Goal: Information Seeking & Learning: Learn about a topic

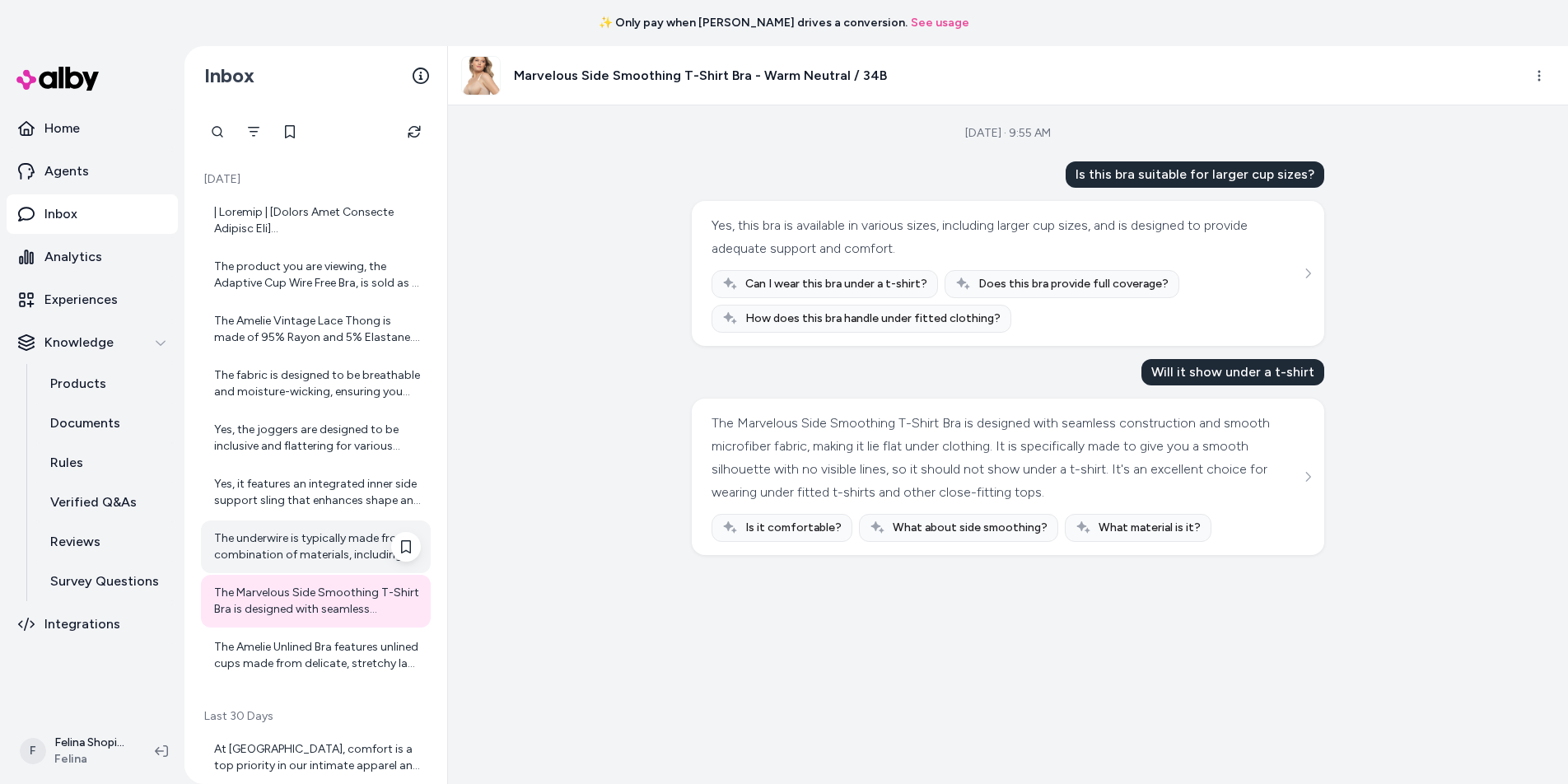
click at [314, 545] on div "The underwire is typically made from a combination of materials, including nylo…" at bounding box center [317, 547] width 207 height 33
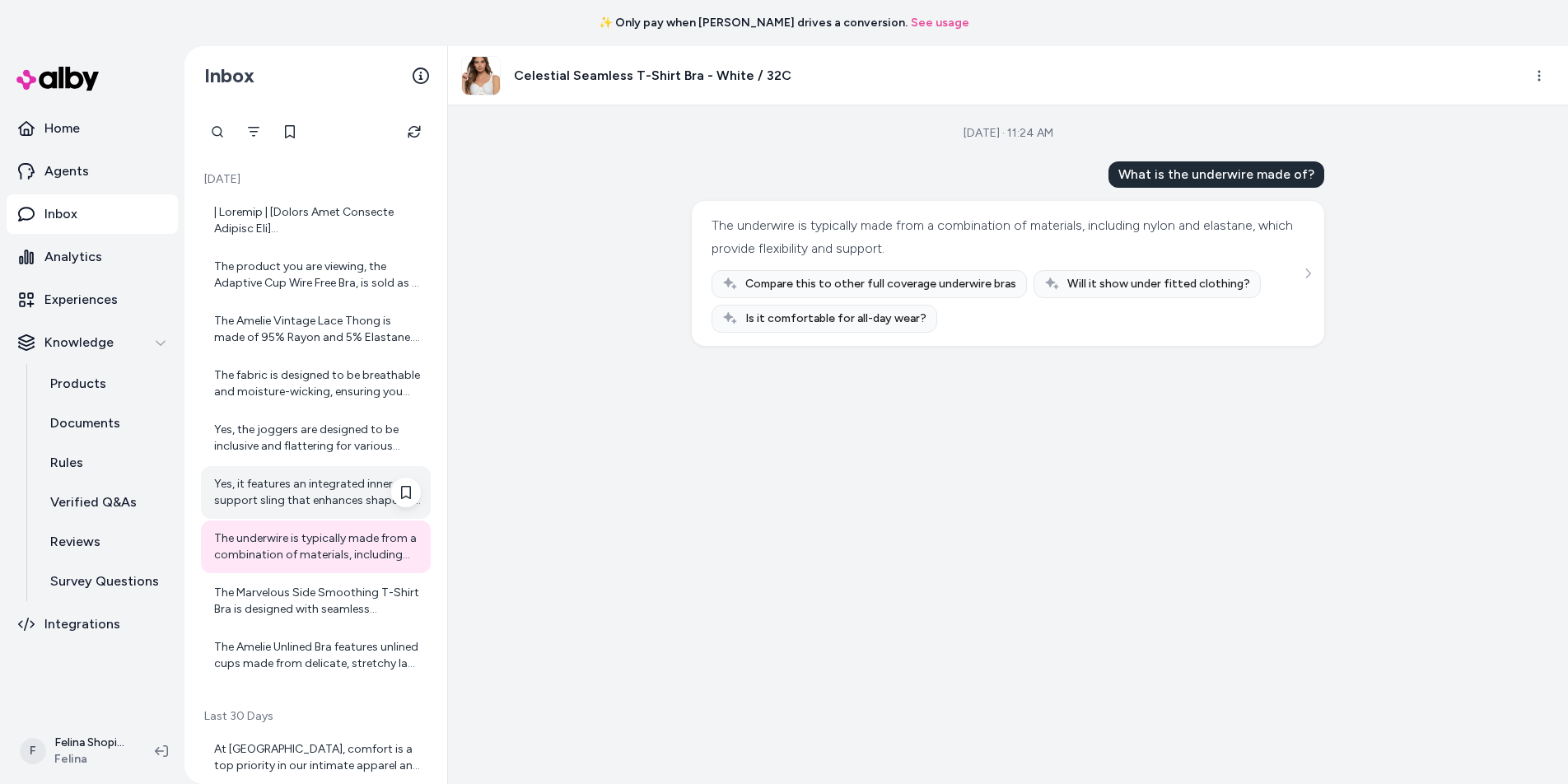
click at [313, 481] on div "Yes, it features an integrated inner side support sling that enhances shape and…" at bounding box center [317, 493] width 207 height 33
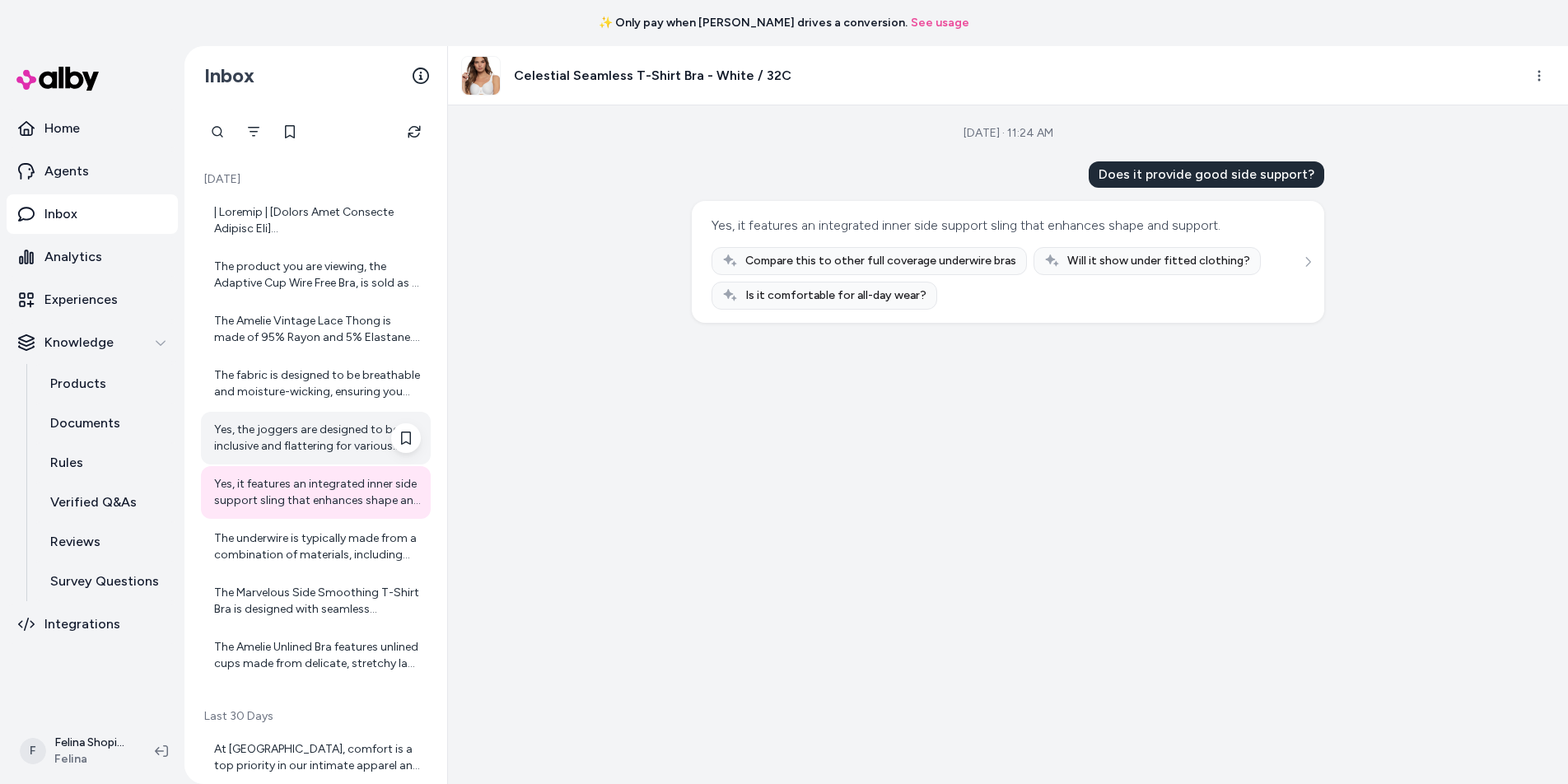
click at [288, 447] on div "Yes, the joggers are designed to be inclusive and flattering for various body t…" at bounding box center [317, 438] width 207 height 33
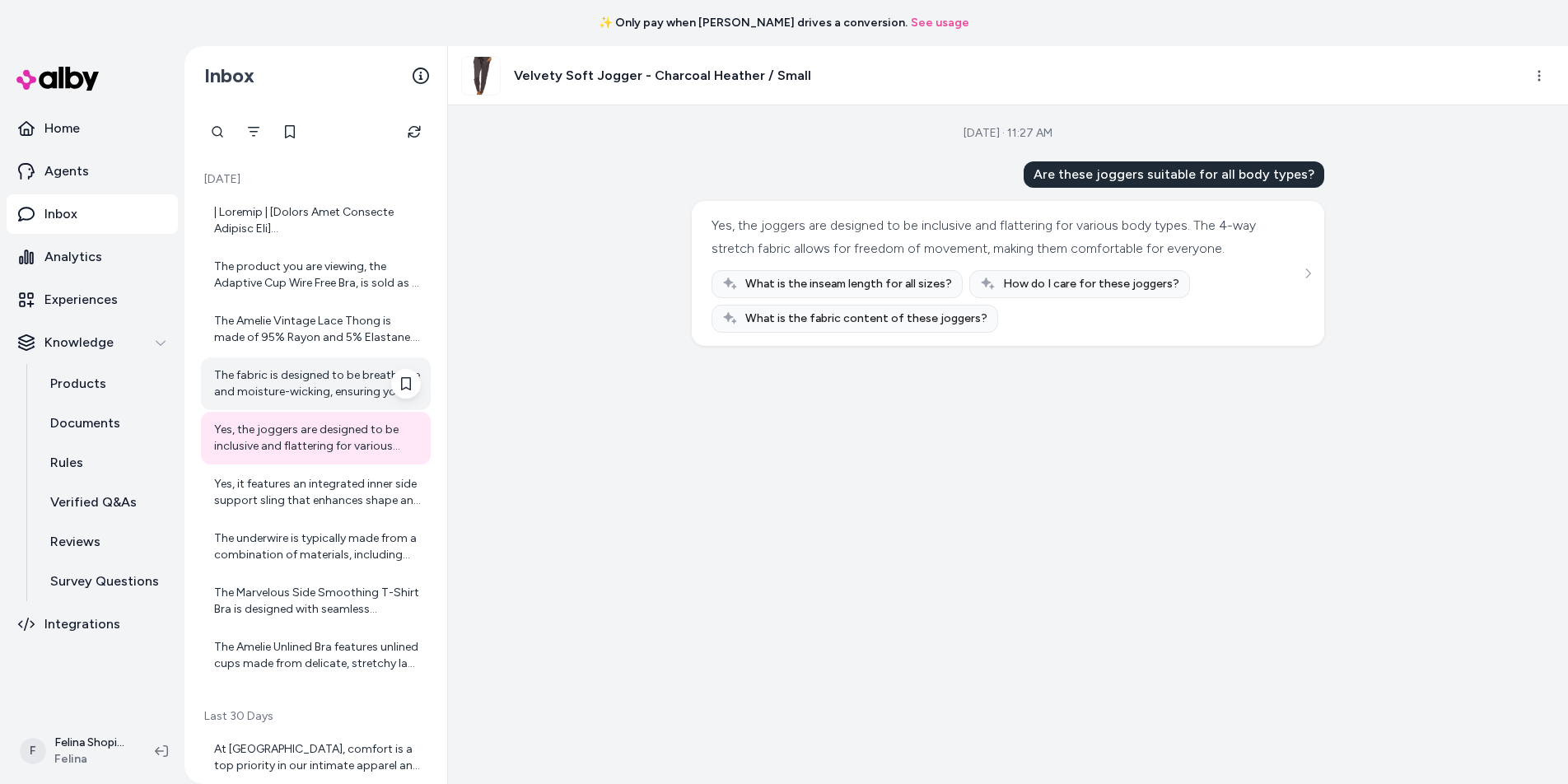
click at [284, 403] on div "The fabric is designed to be breathable and moisture-wicking, ensuring you stay…" at bounding box center [315, 384] width 229 height 52
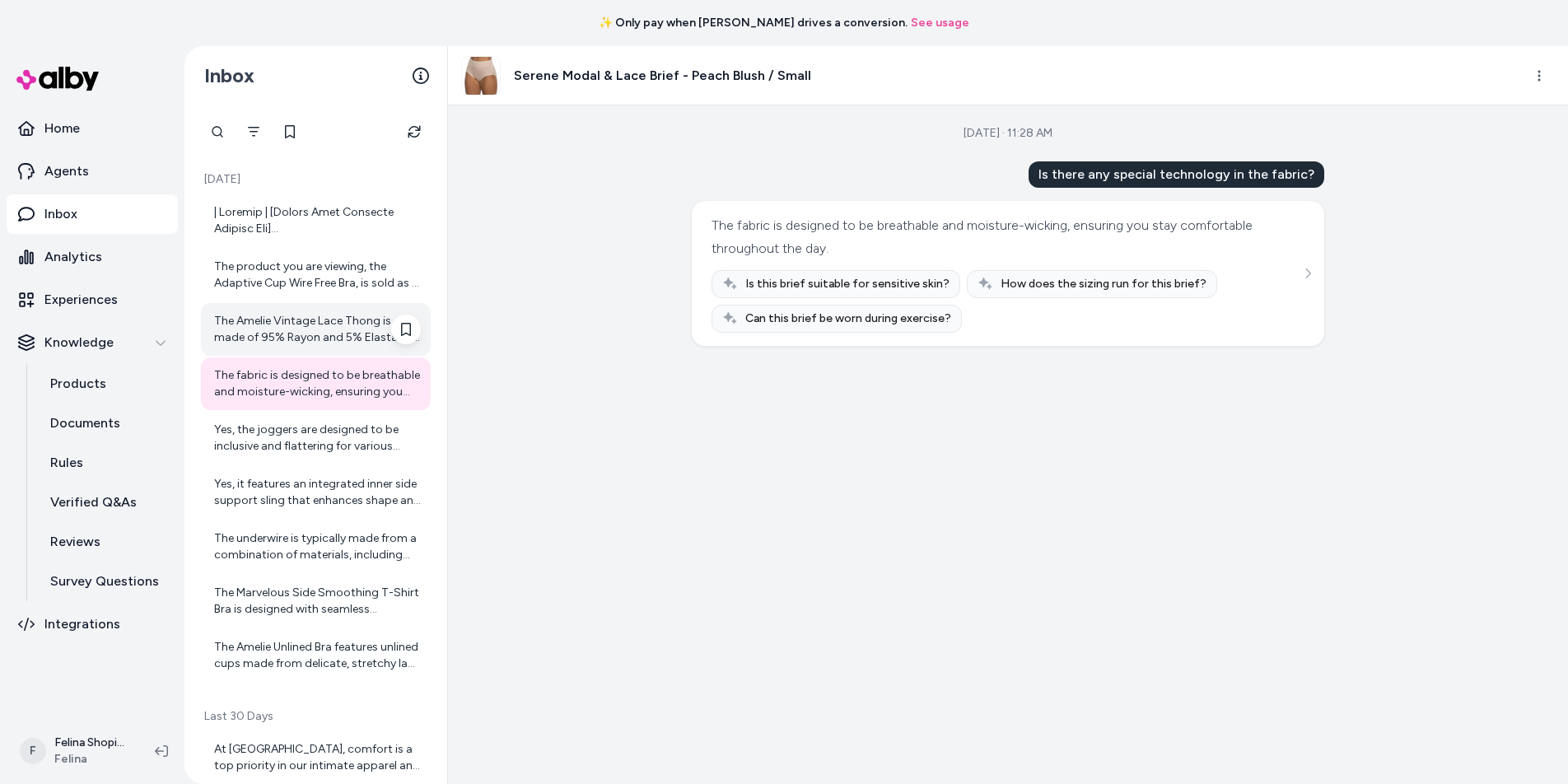
click at [275, 334] on div "The Amelie Vintage Lace Thong is made of 95% Rayon and 5% Elastane. The front h…" at bounding box center [317, 330] width 207 height 33
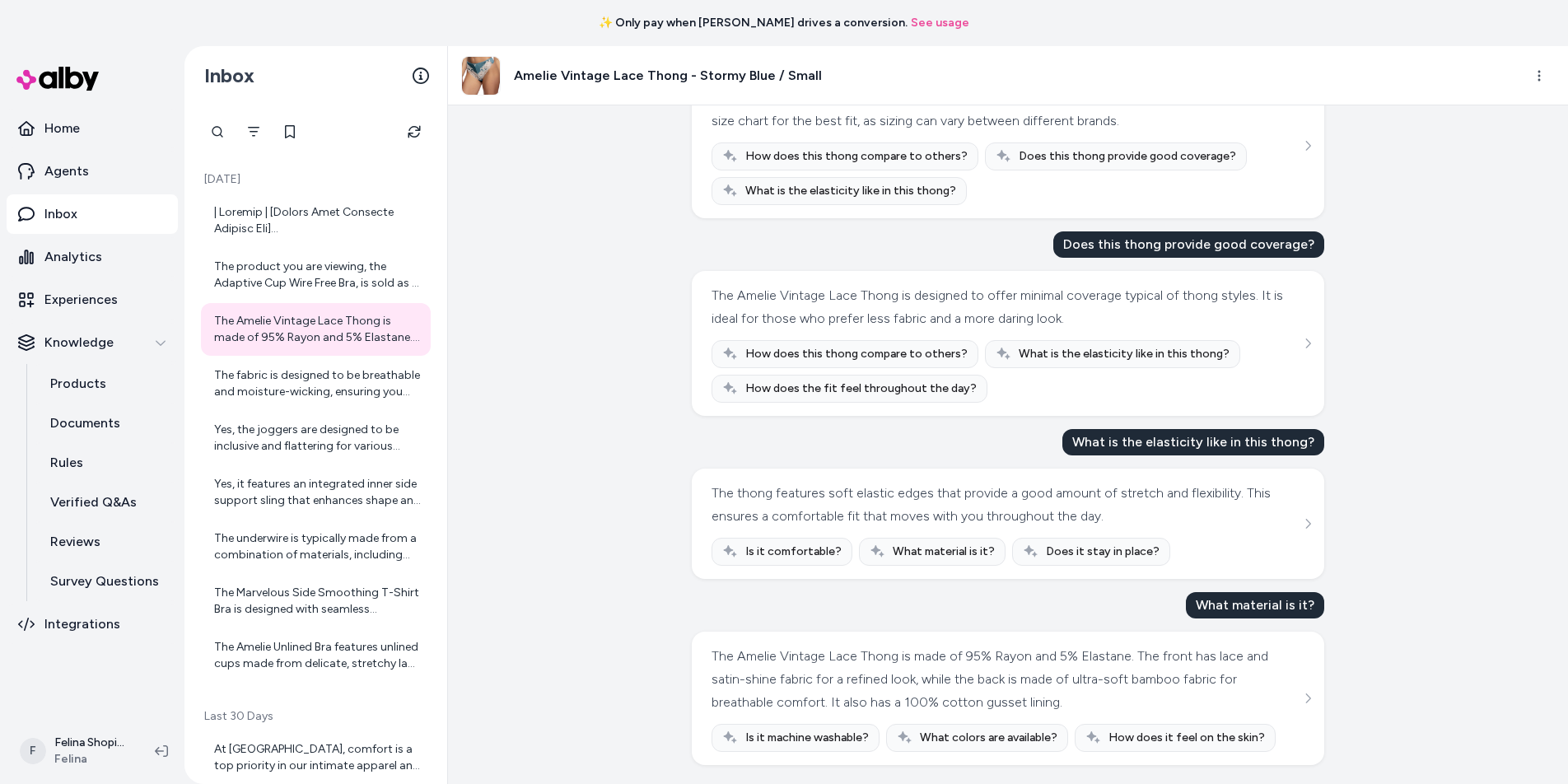
scroll to position [128, 0]
click at [326, 281] on div "The product you are viewing, the Adaptive Cup Wire Free Bra, is sold as a singl…" at bounding box center [317, 275] width 207 height 33
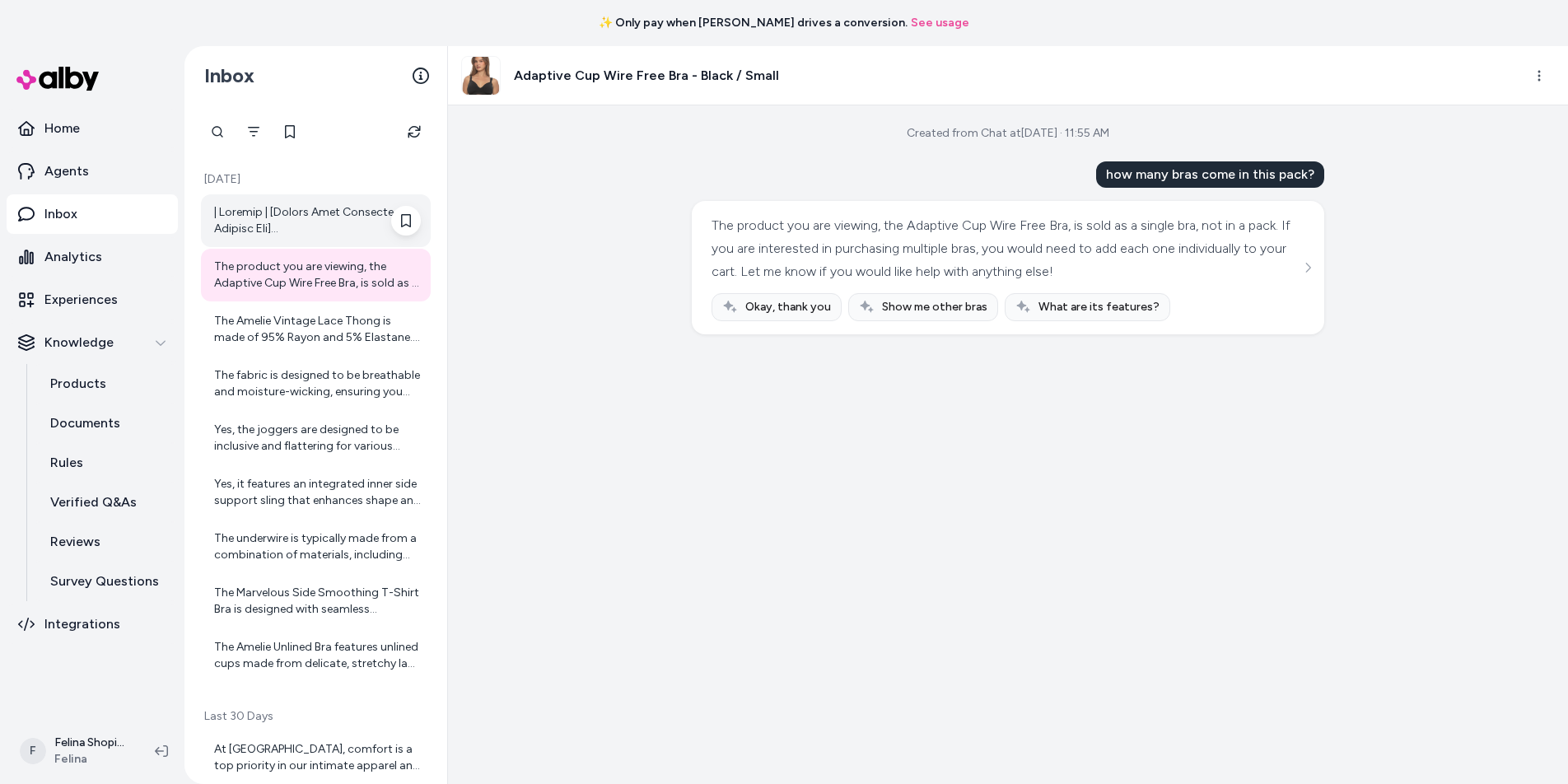
click at [322, 220] on div at bounding box center [317, 221] width 207 height 33
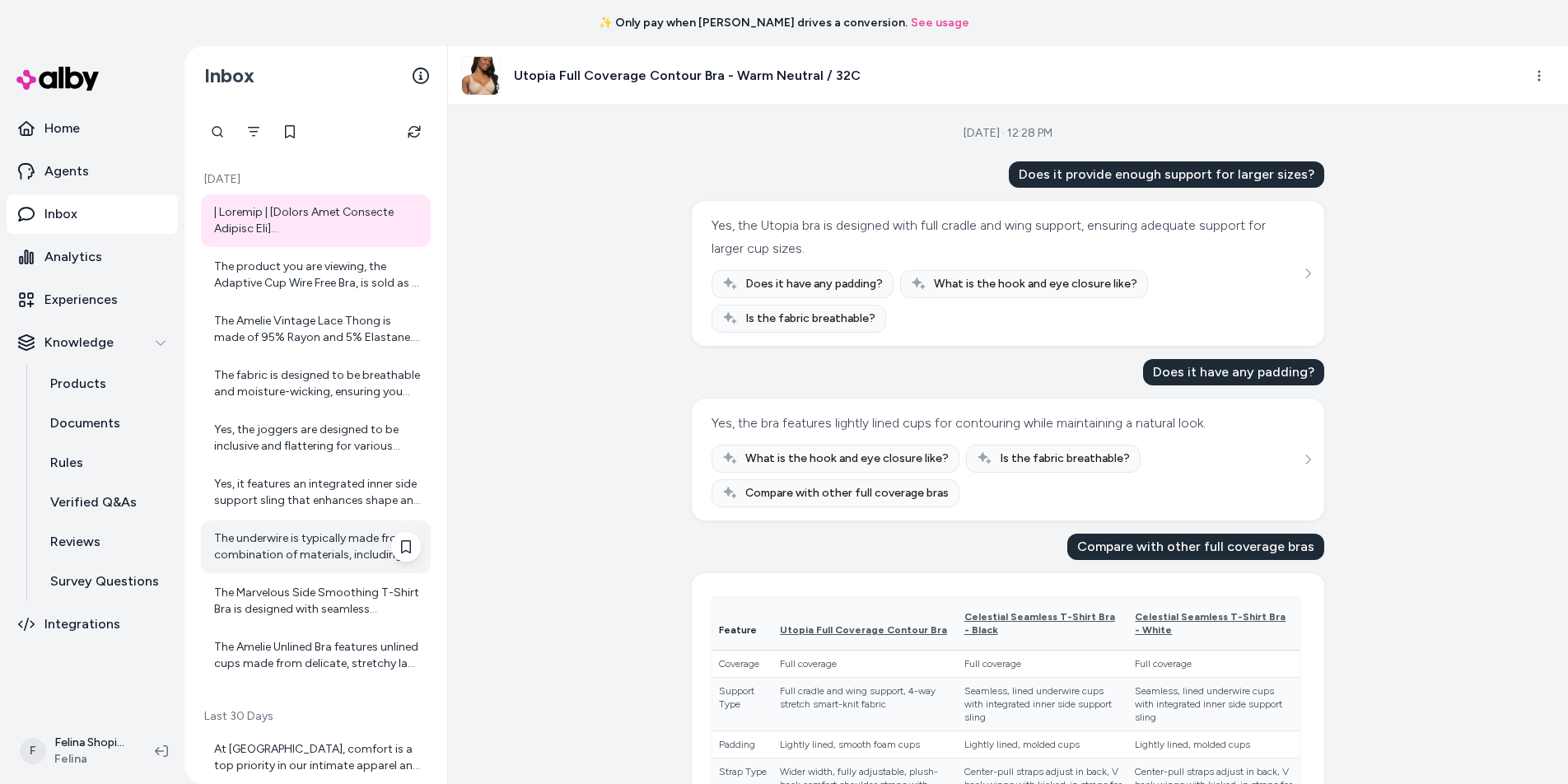
click at [311, 550] on div "The underwire is typically made from a combination of materials, including nylo…" at bounding box center [317, 547] width 207 height 33
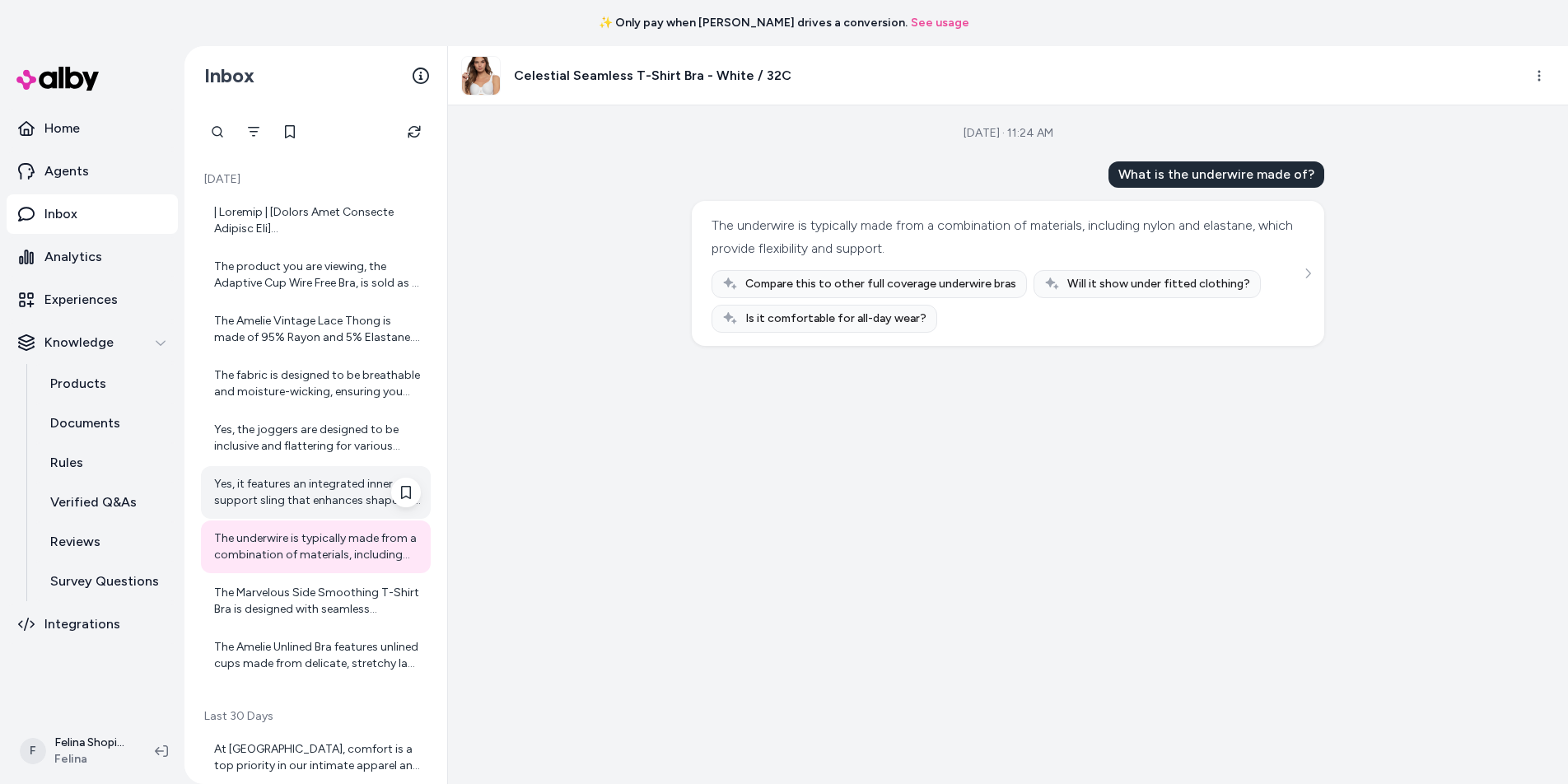
click at [318, 504] on div "Yes, it features an integrated inner side support sling that enhances shape and…" at bounding box center [317, 493] width 207 height 33
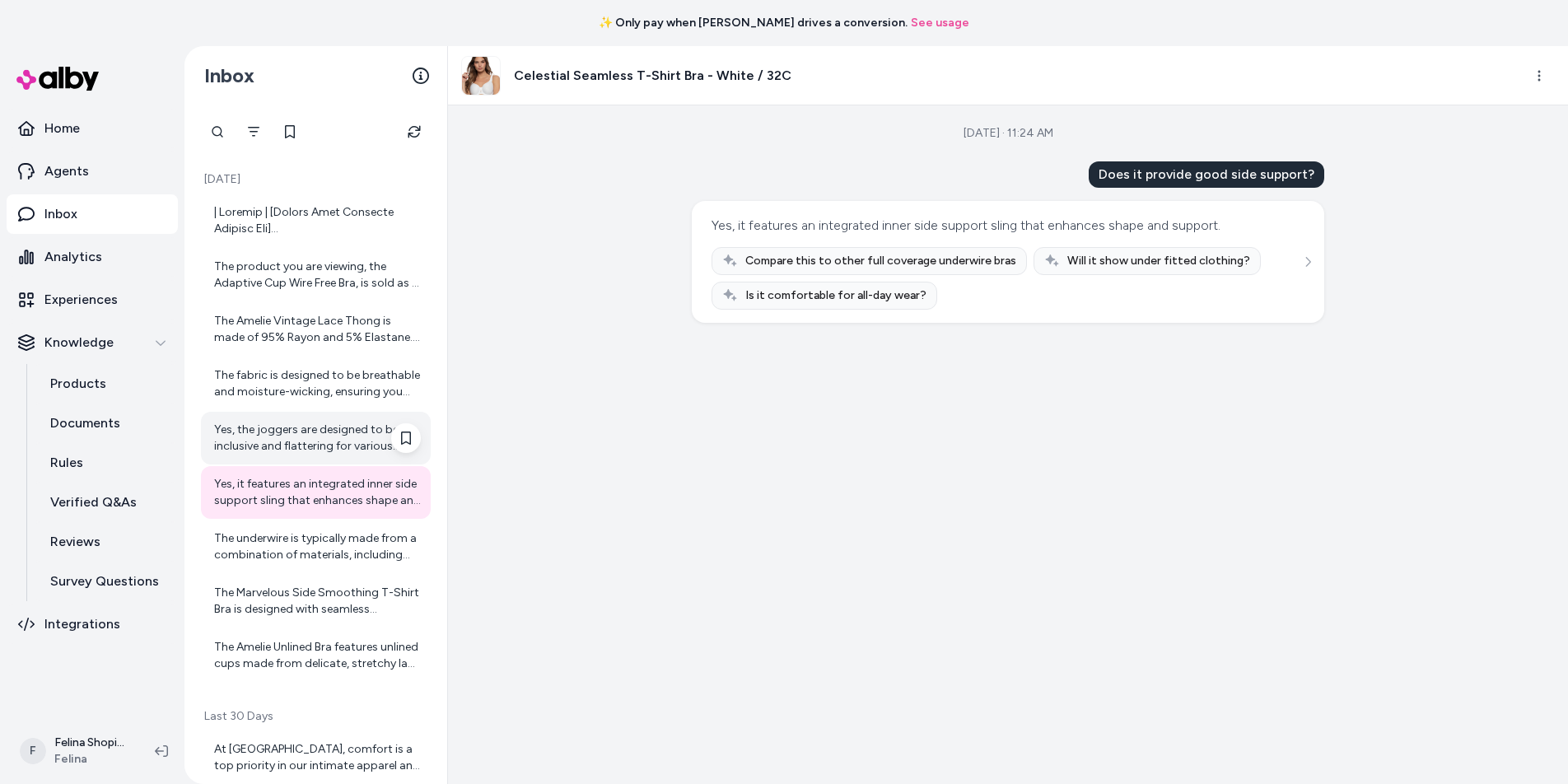
click at [316, 429] on div "Yes, the joggers are designed to be inclusive and flattering for various body t…" at bounding box center [317, 438] width 207 height 33
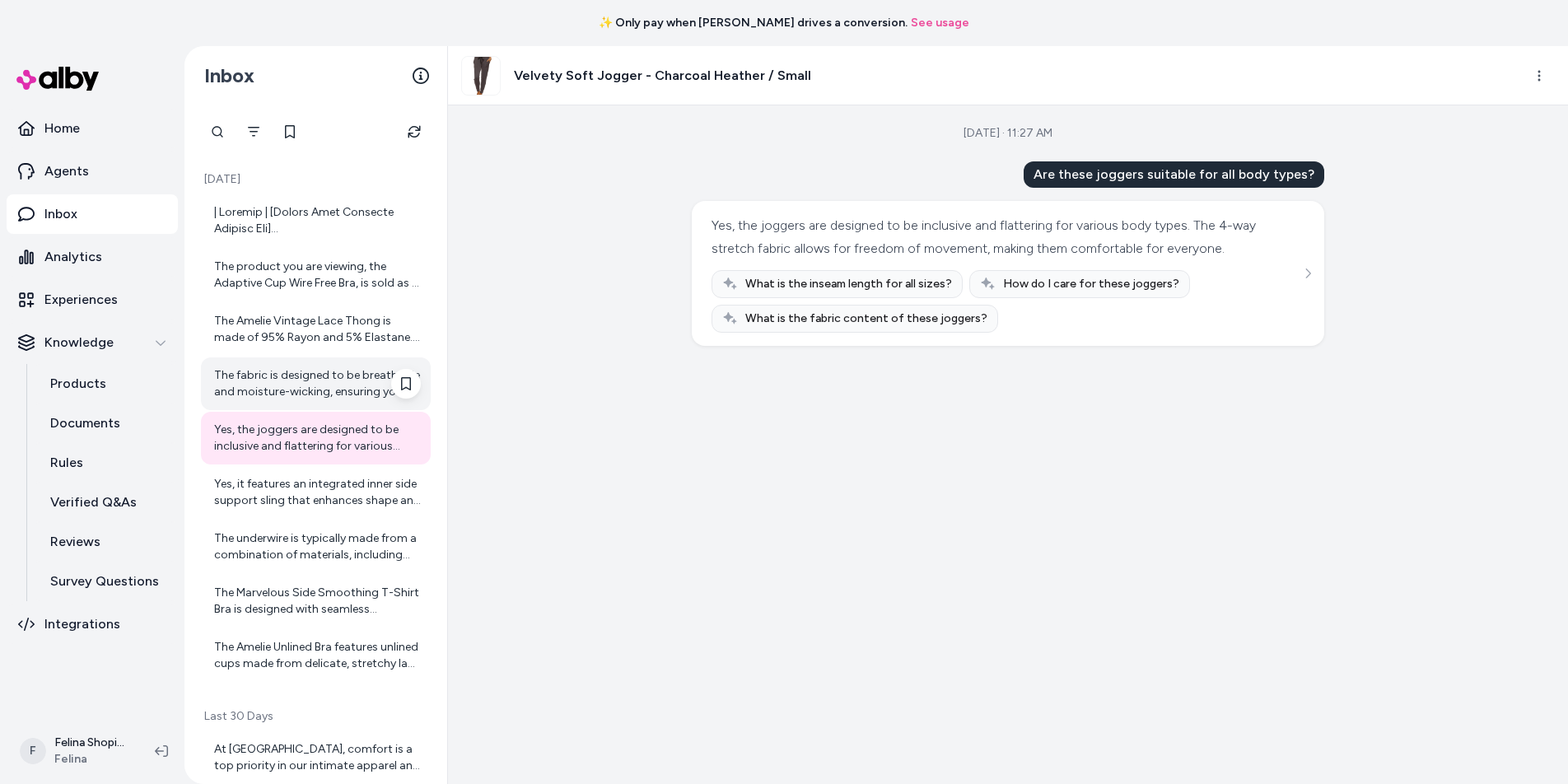
click at [285, 377] on div "The fabric is designed to be breathable and moisture-wicking, ensuring you stay…" at bounding box center [317, 384] width 207 height 33
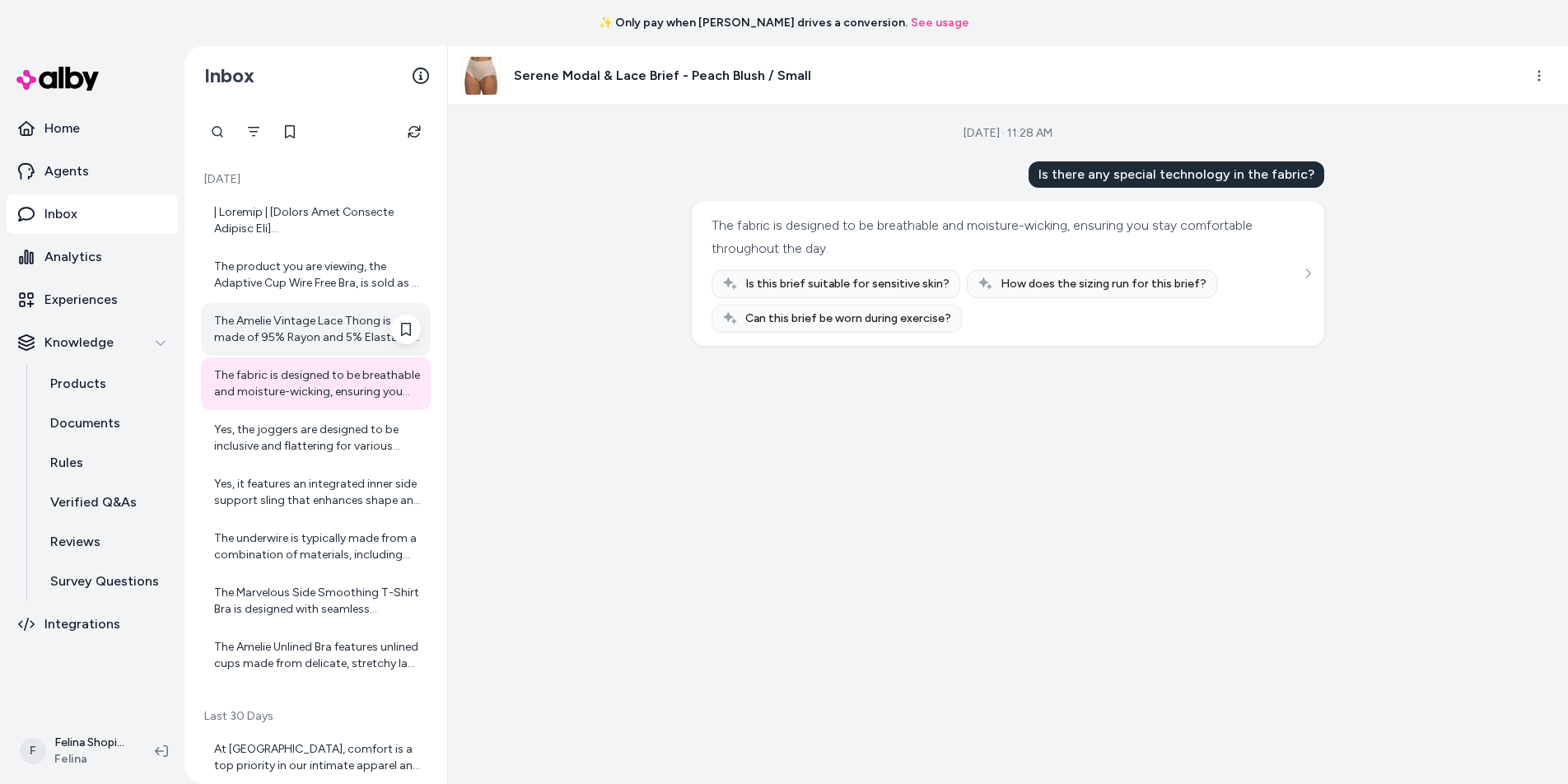
click at [271, 318] on div "The Amelie Vintage Lace Thong is made of 95% Rayon and 5% Elastane. The front h…" at bounding box center [317, 330] width 207 height 33
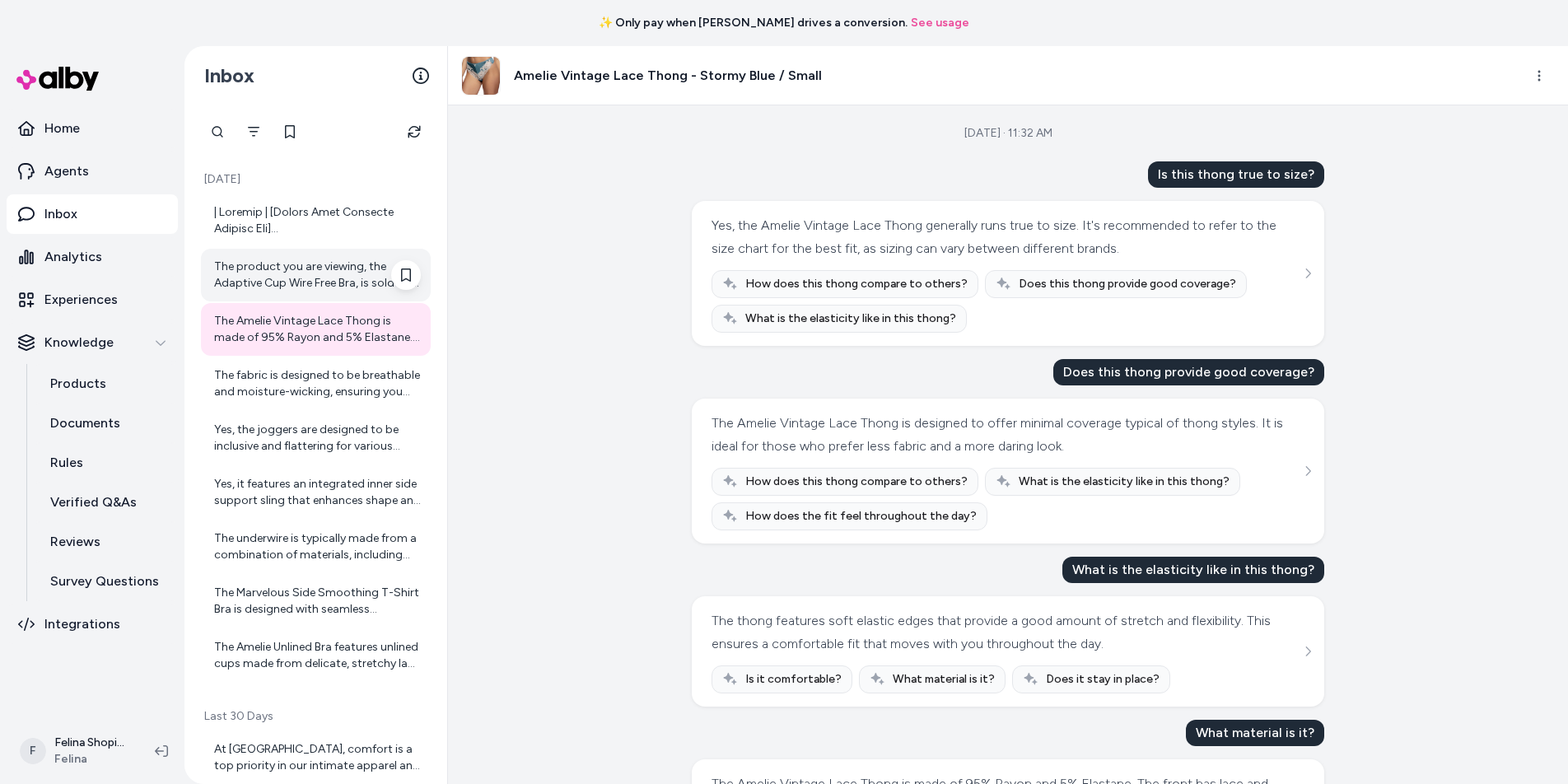
click at [332, 269] on div "The product you are viewing, the Adaptive Cup Wire Free Bra, is sold as a singl…" at bounding box center [317, 275] width 207 height 33
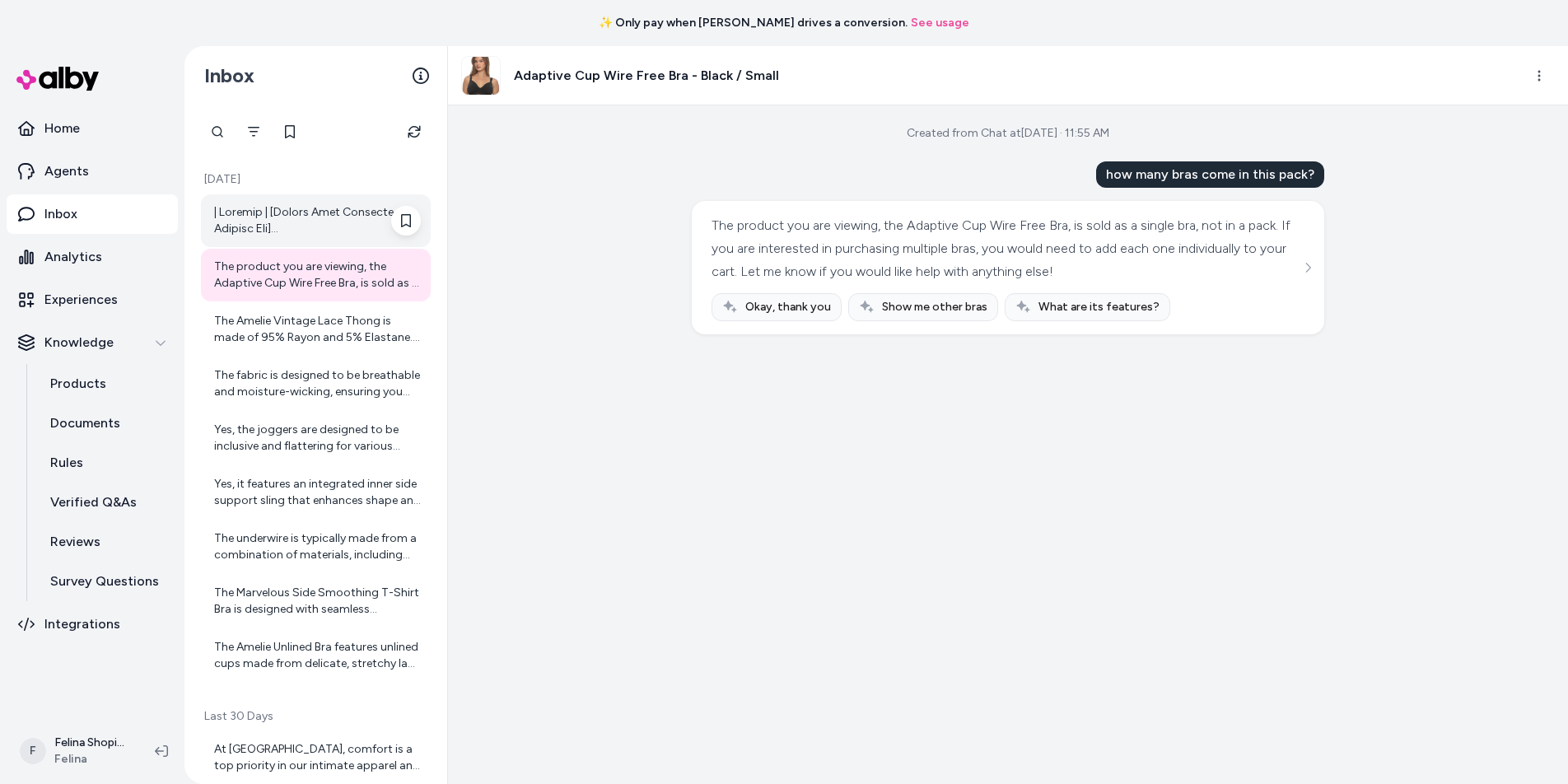
click at [319, 228] on div at bounding box center [317, 221] width 207 height 33
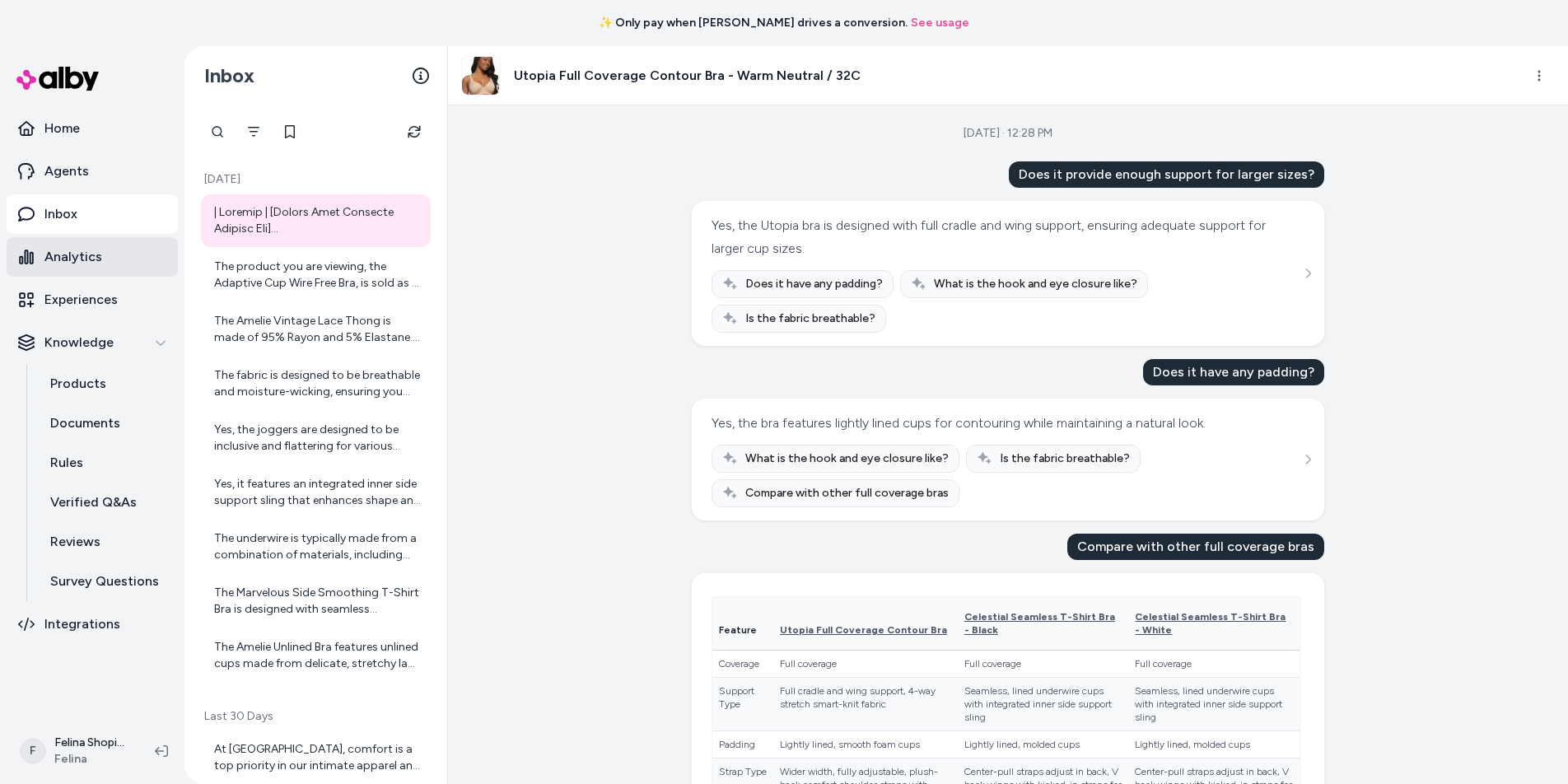
click at [94, 260] on p "Analytics" at bounding box center [73, 256] width 58 height 20
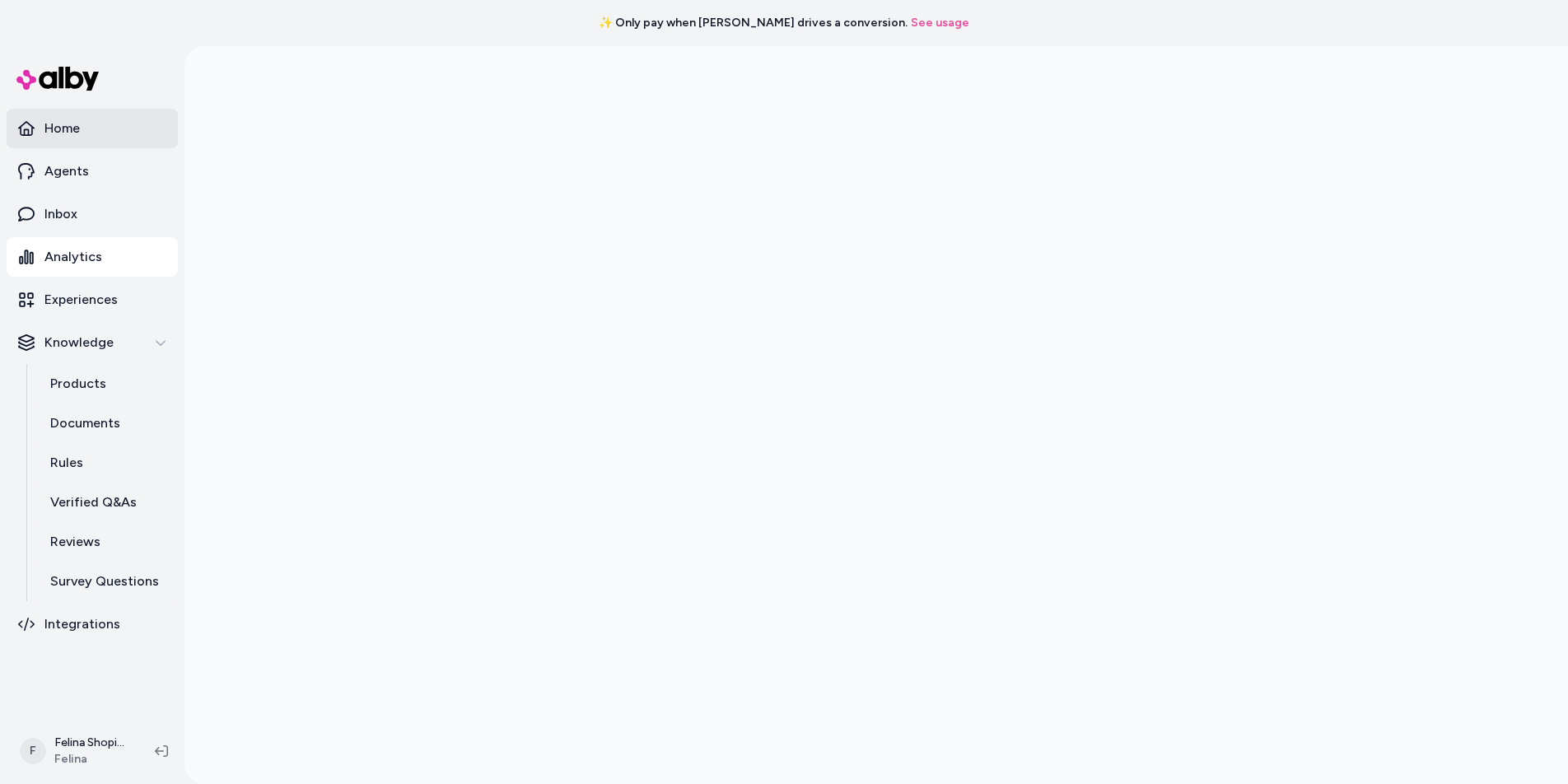
click at [65, 123] on p "Home" at bounding box center [62, 128] width 36 height 20
